Goal: Navigation & Orientation: Find specific page/section

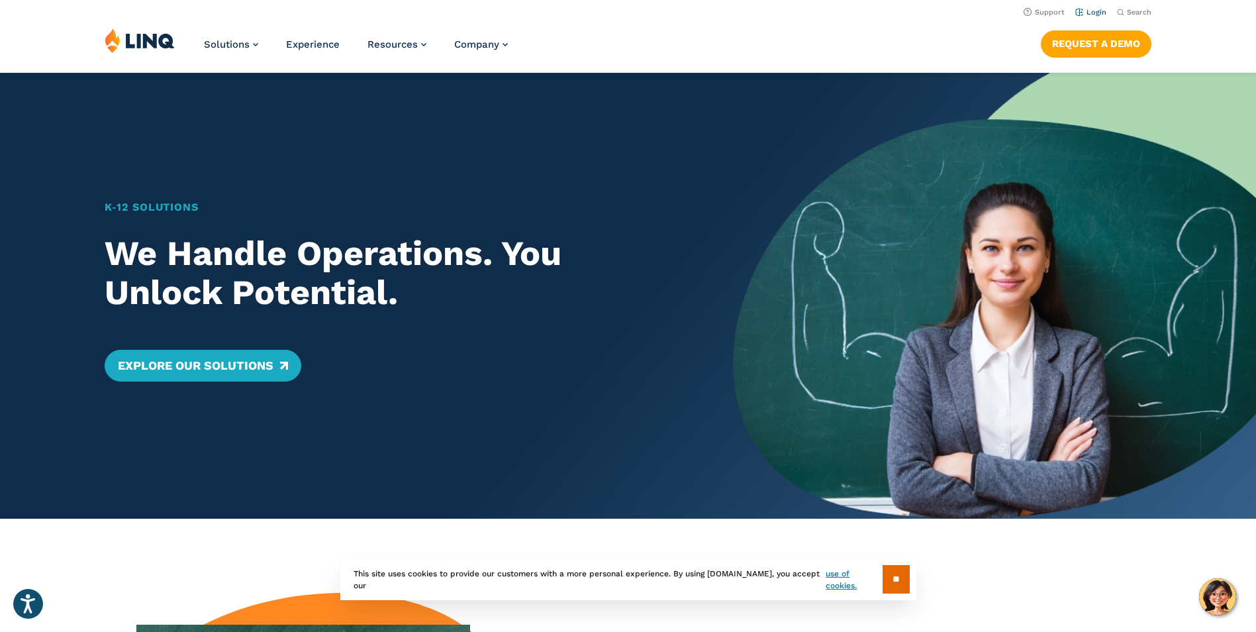
click at [1090, 12] on link "Login" at bounding box center [1091, 12] width 31 height 9
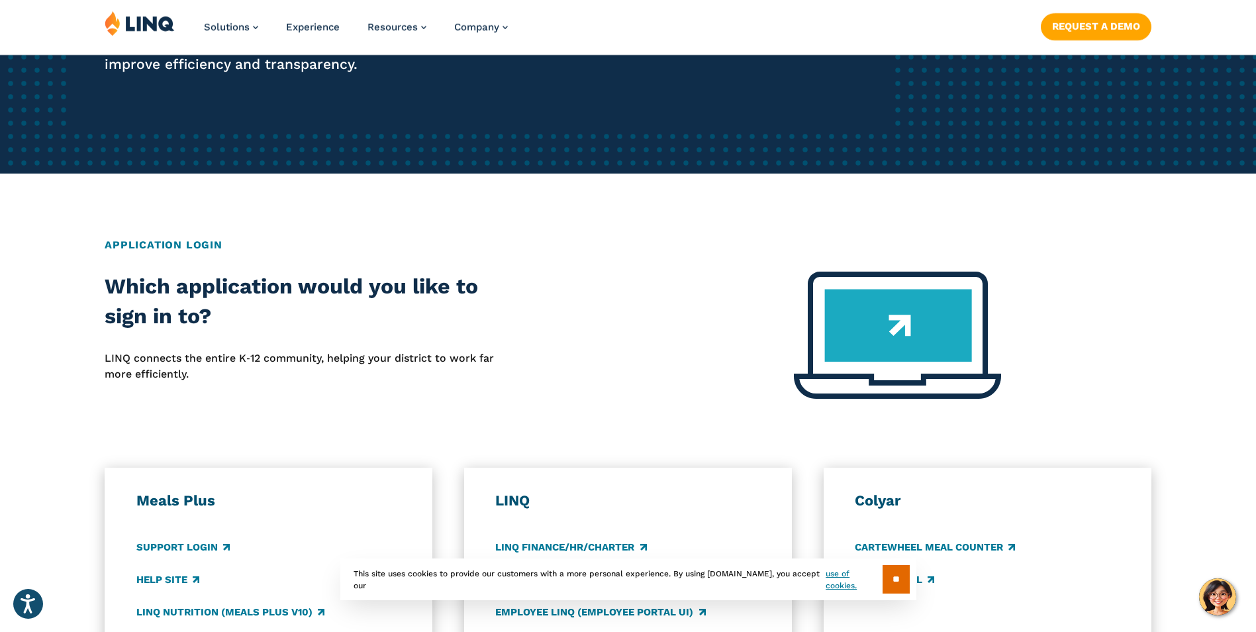
scroll to position [662, 0]
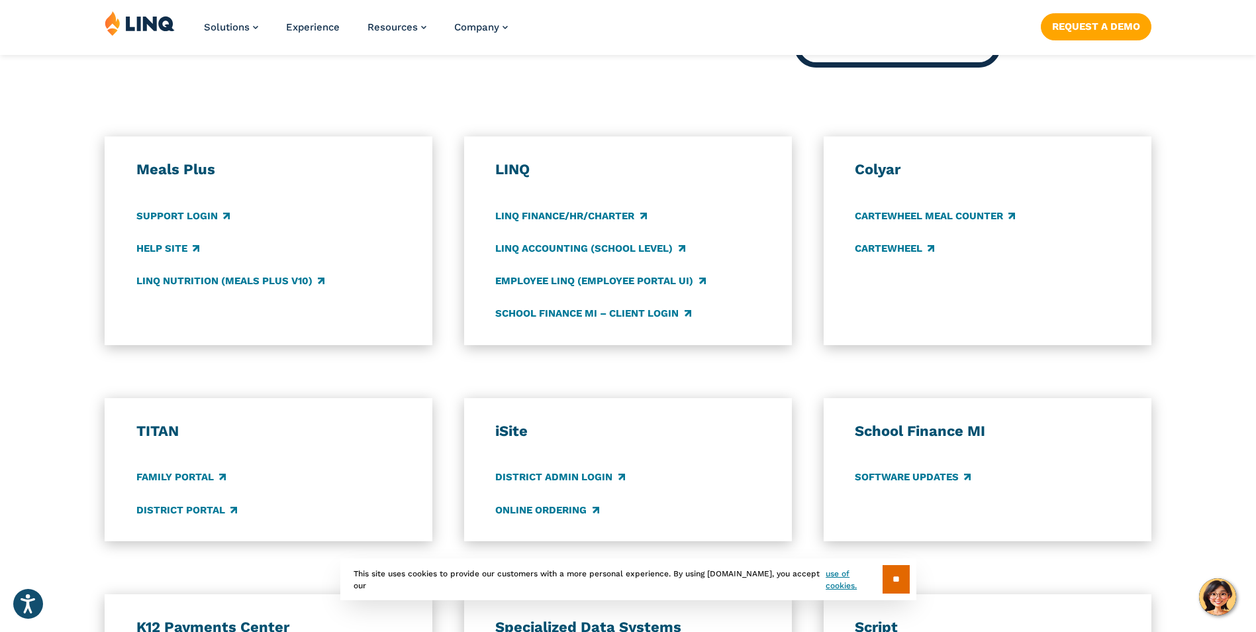
click at [77, 326] on div "Meals Plus Support Login Help Site LINQ Nutrition (Meals Plus v10) [GEOGRAPHIC_…" at bounding box center [628, 240] width 1256 height 209
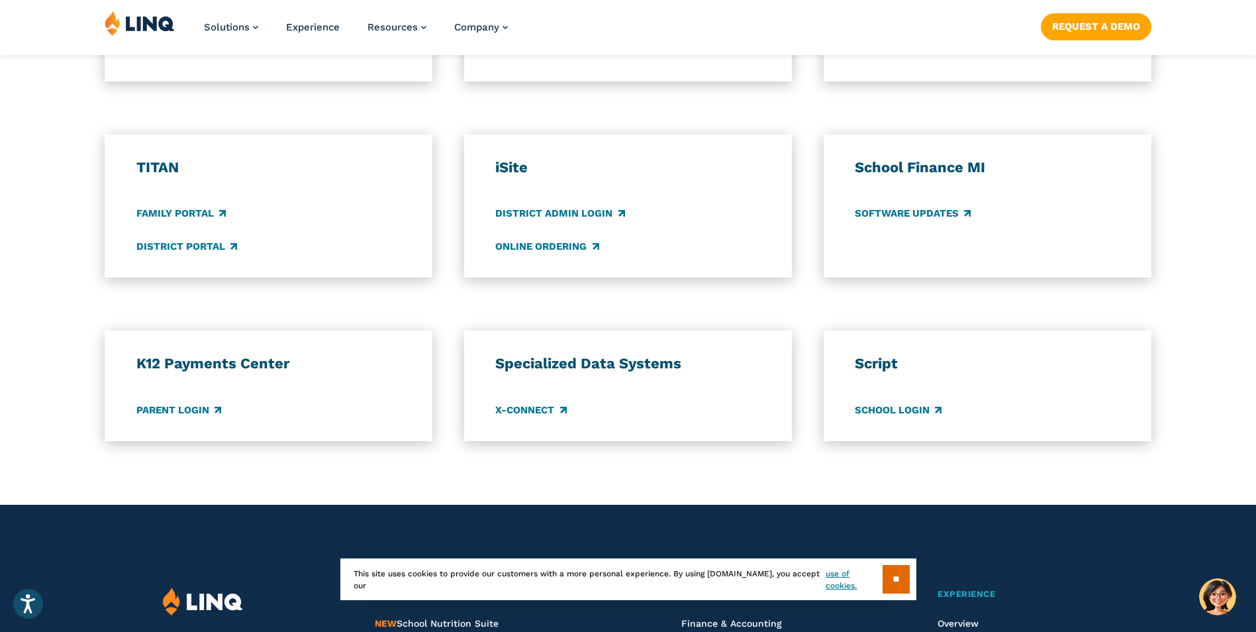
scroll to position [927, 0]
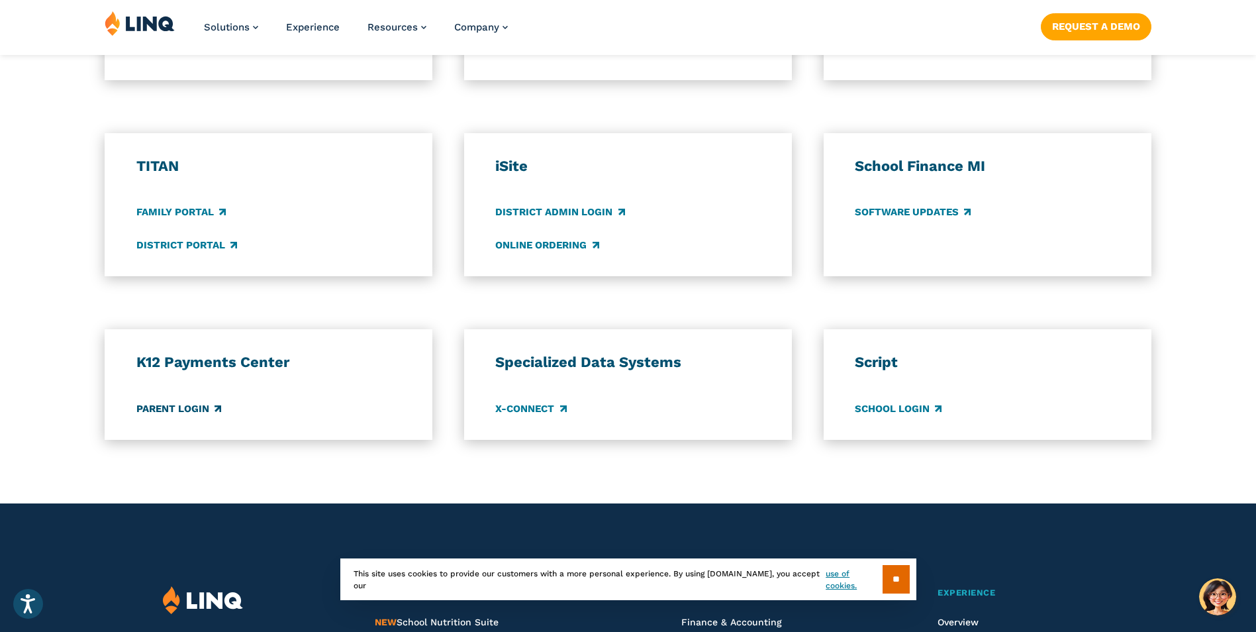
click at [181, 409] on link "Parent Login" at bounding box center [178, 408] width 85 height 15
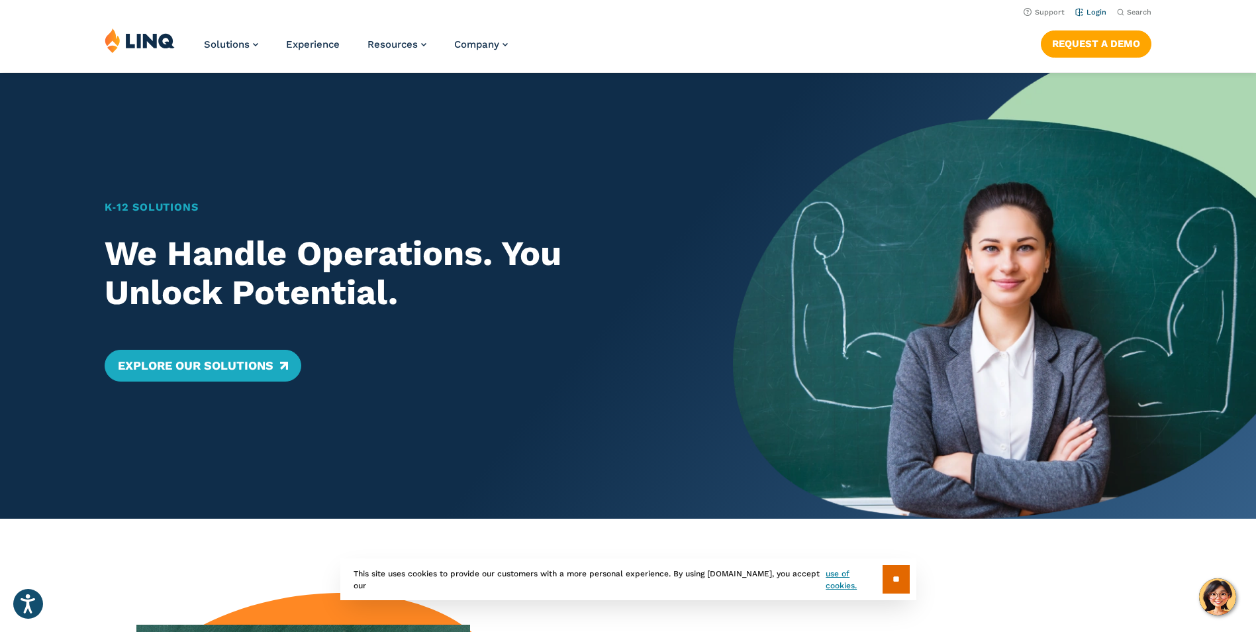
click at [1085, 10] on link "Login" at bounding box center [1091, 12] width 31 height 9
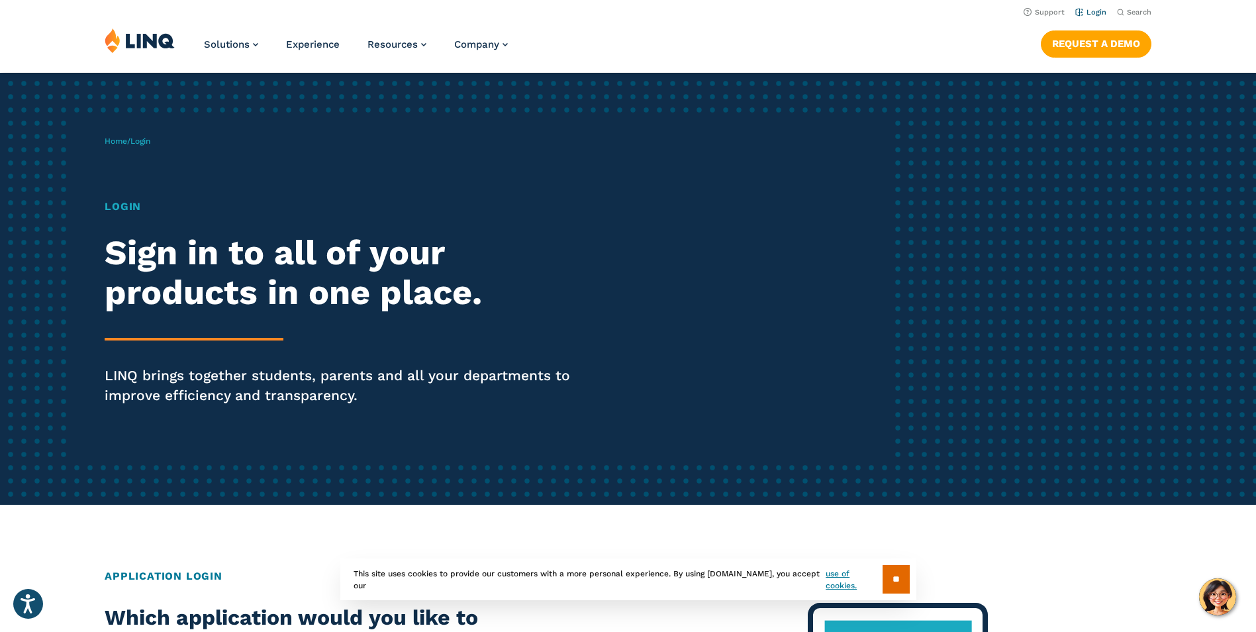
click at [1098, 8] on link "Login" at bounding box center [1091, 12] width 31 height 9
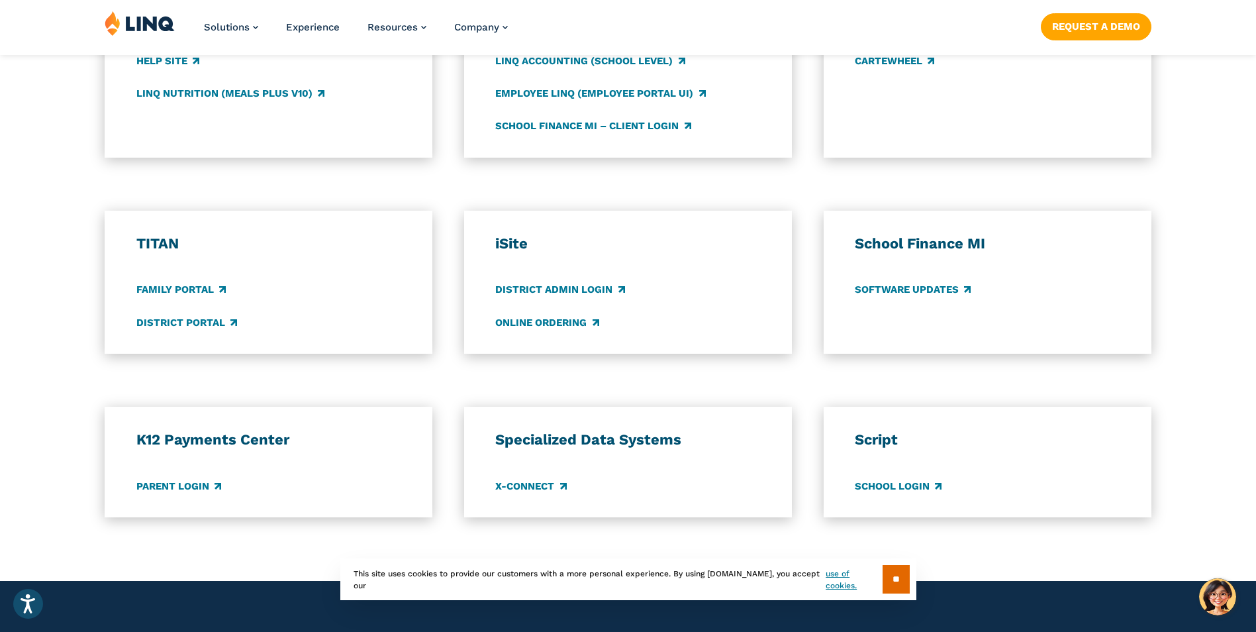
scroll to position [861, 0]
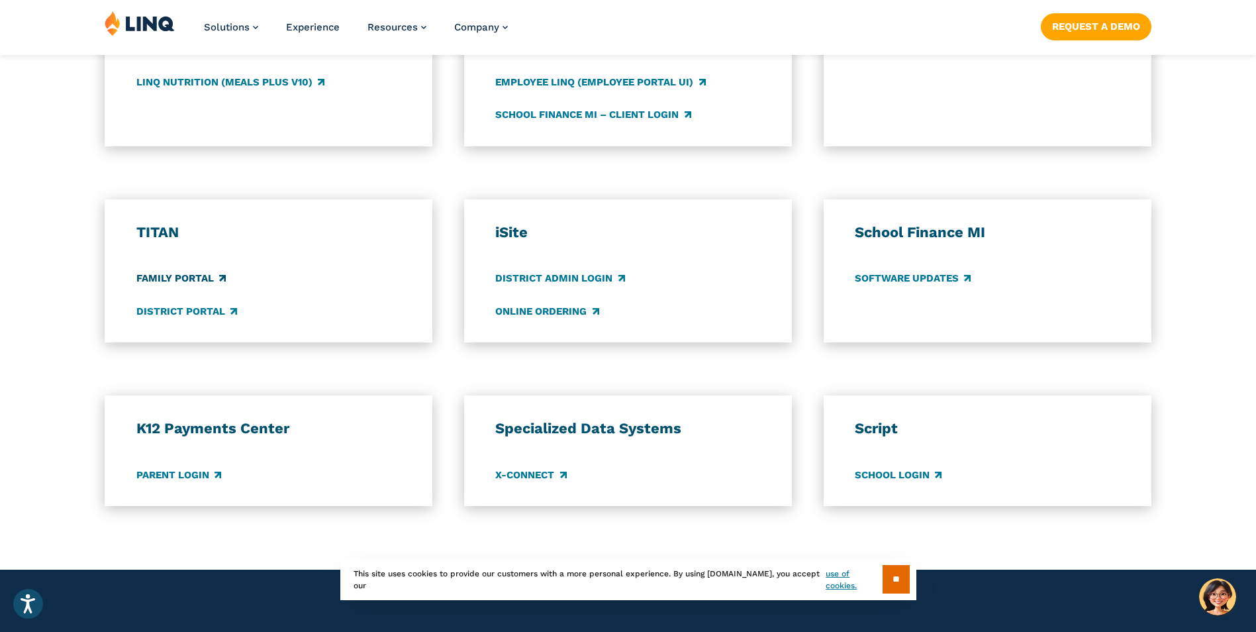
click at [184, 273] on link "Family Portal" at bounding box center [180, 279] width 89 height 15
